Goal: Information Seeking & Learning: Learn about a topic

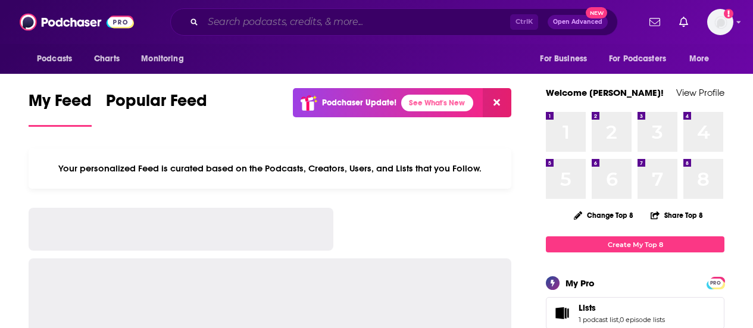
click at [350, 17] on input "Search podcasts, credits, & more..." at bounding box center [356, 22] width 307 height 19
paste input "Bright Wall Dark Room"
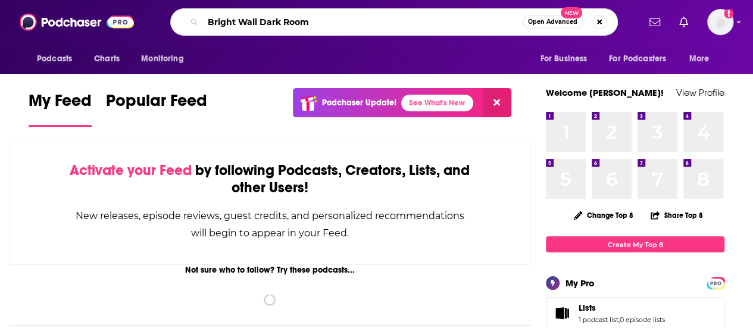
type input "Bright Wall Dark Room"
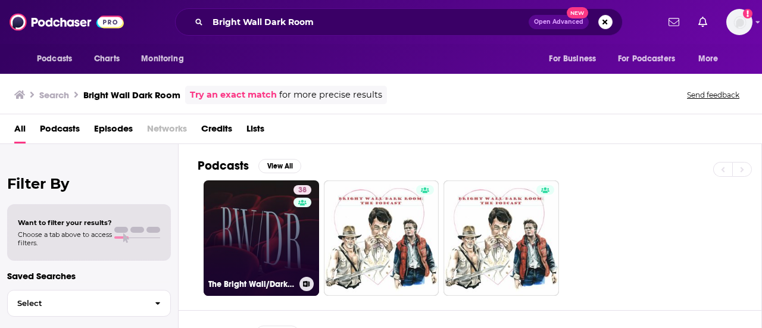
click at [265, 225] on link "38 The Bright Wall/Dark Room Podcast" at bounding box center [261, 237] width 115 height 115
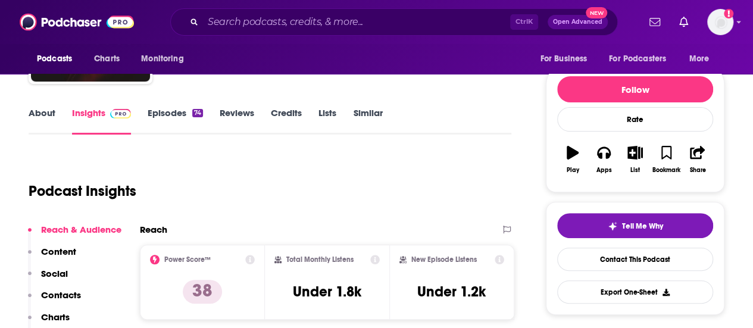
scroll to position [188, 0]
